Goal: Book appointment/travel/reservation

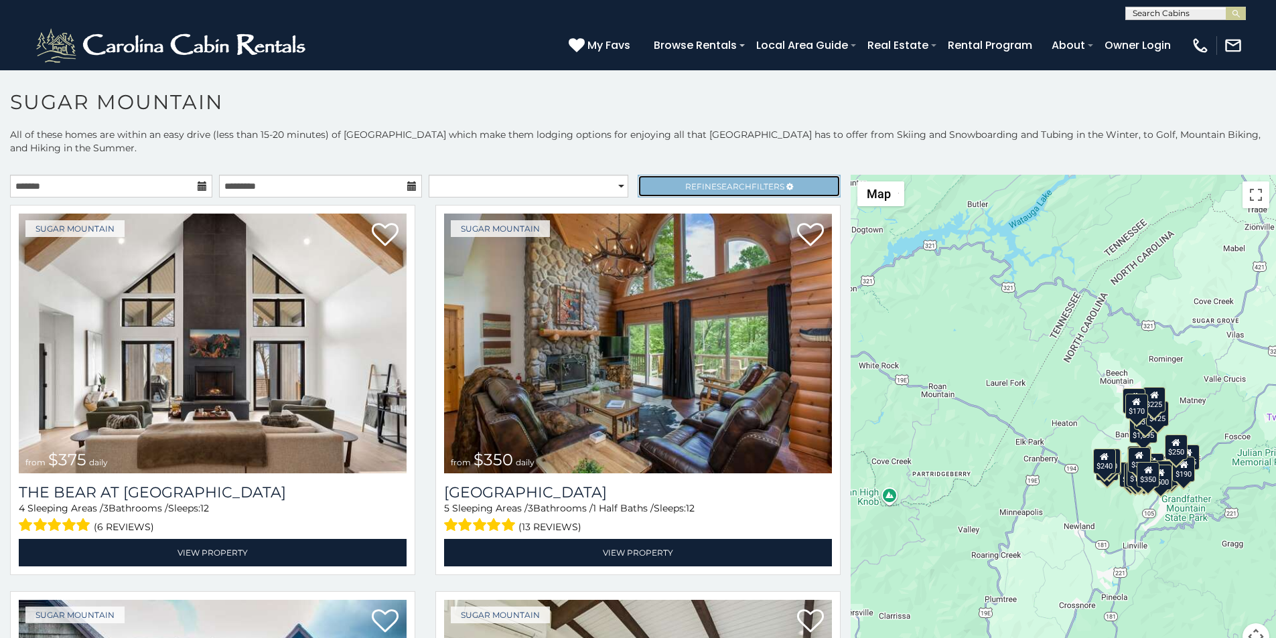
click at [667, 175] on link "Refine Search Filters" at bounding box center [739, 186] width 202 height 23
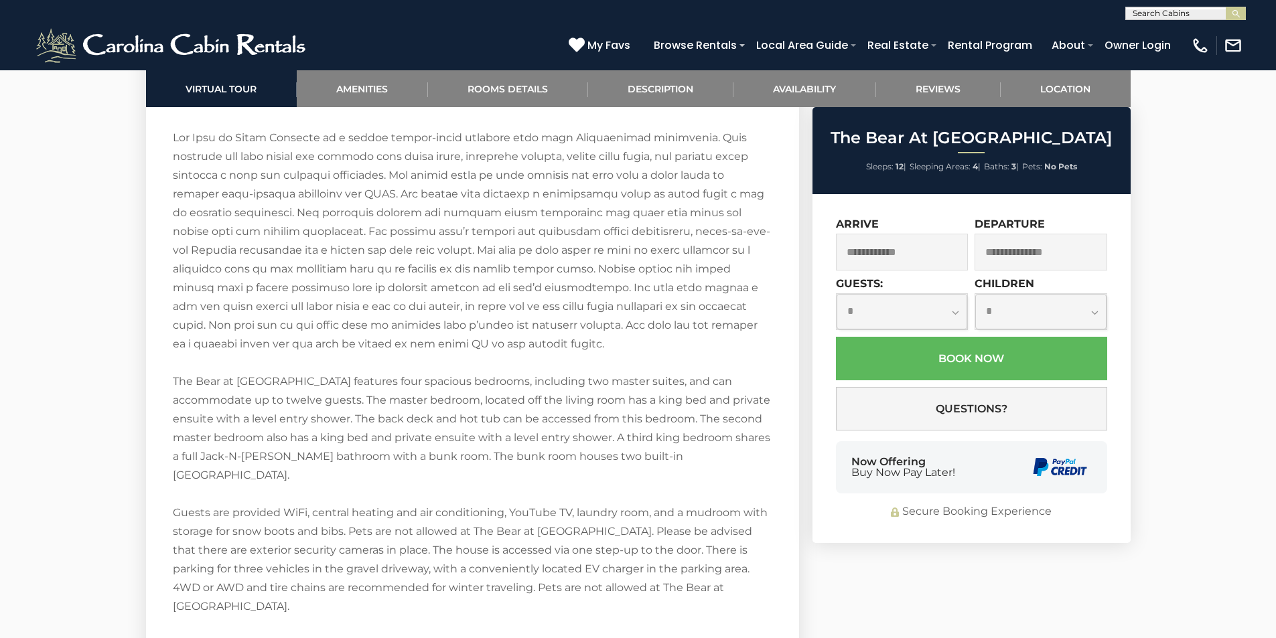
scroll to position [2250, 0]
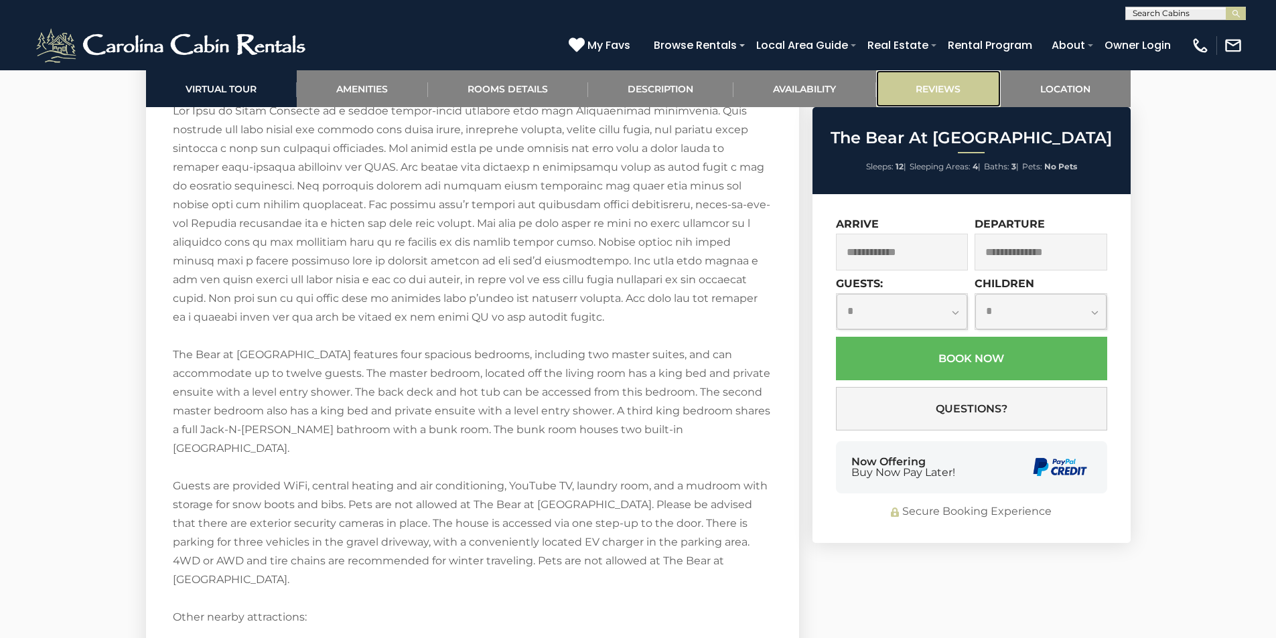
click at [891, 76] on link "Reviews" at bounding box center [938, 88] width 125 height 37
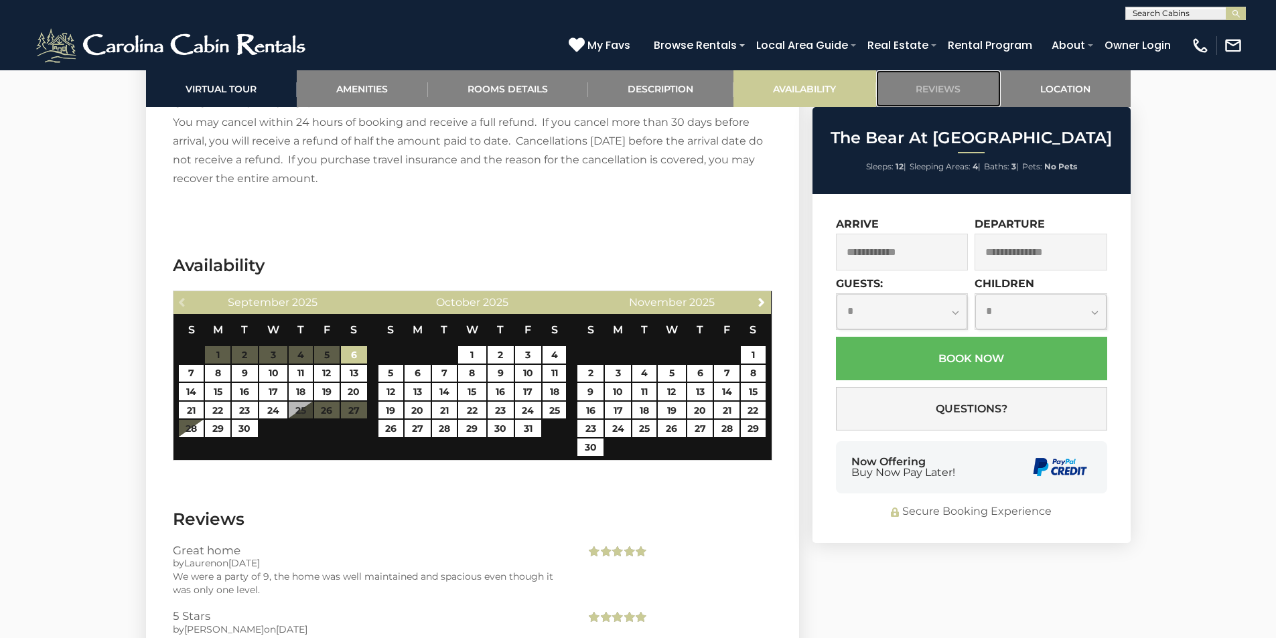
scroll to position [3227, 0]
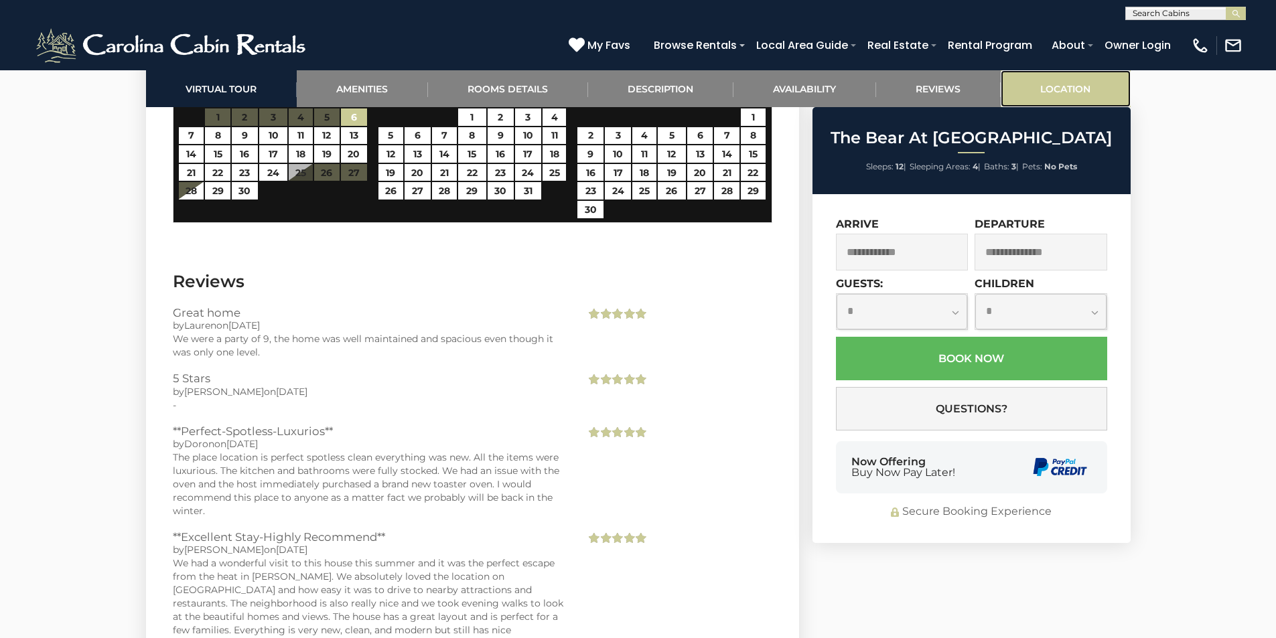
click at [1026, 75] on link "Location" at bounding box center [1066, 88] width 130 height 37
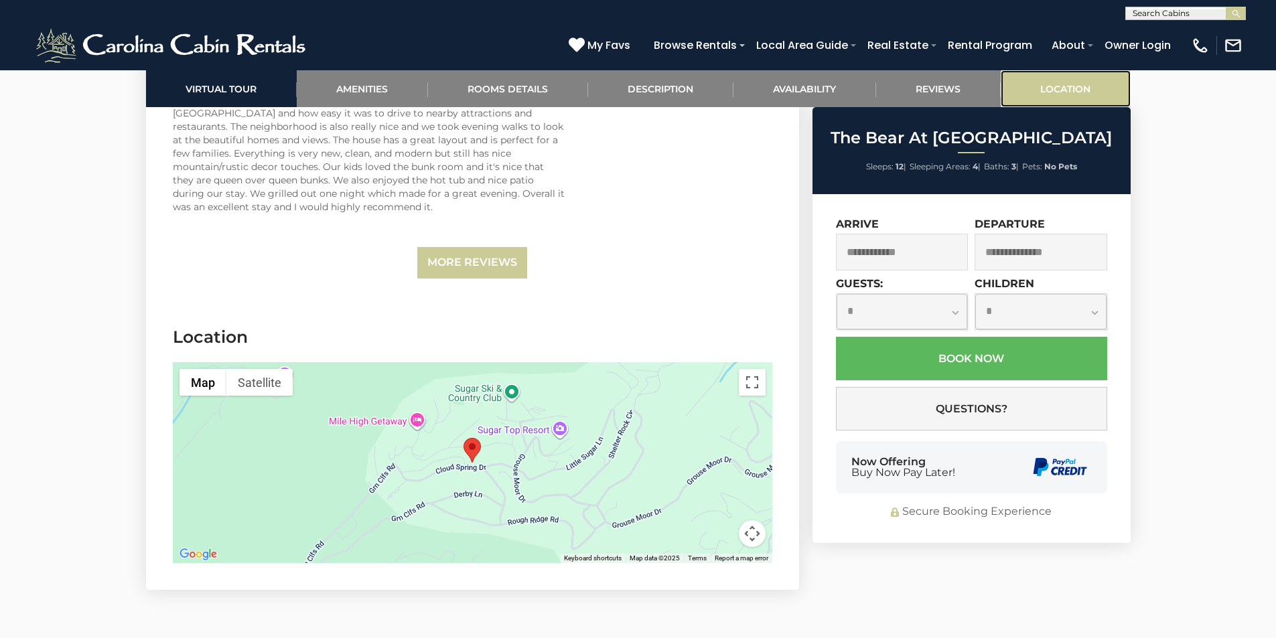
scroll to position [3706, 0]
